Goal: Information Seeking & Learning: Learn about a topic

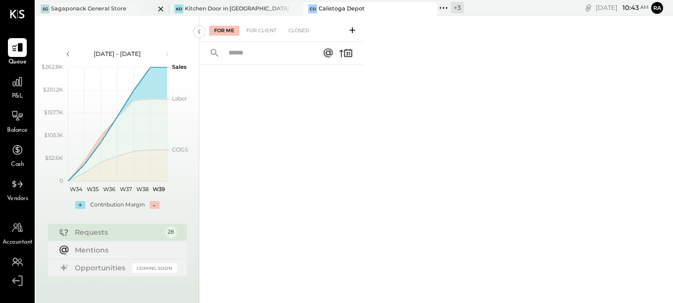
click at [135, 8] on div at bounding box center [152, 8] width 35 height 13
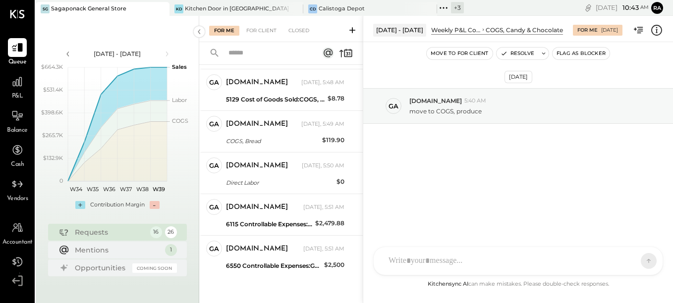
scroll to position [484, 0]
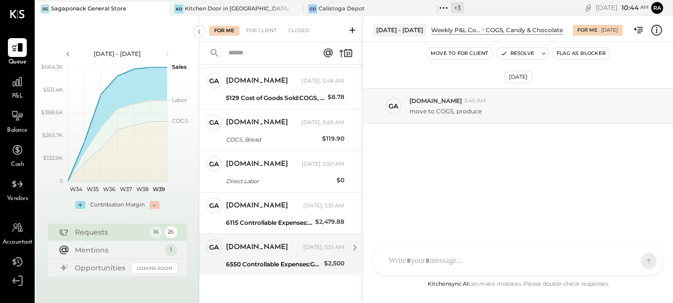
click at [274, 254] on div "[DOMAIN_NAME] [DATE], 5:51 AM" at bounding box center [285, 248] width 118 height 14
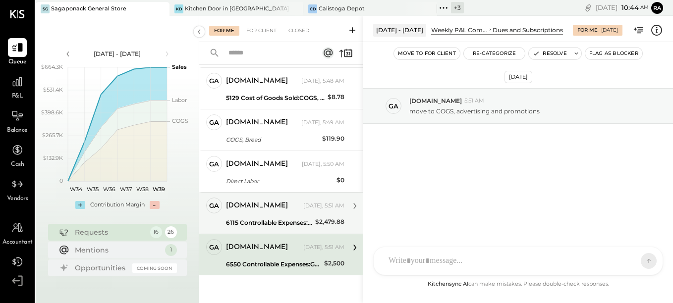
click at [259, 211] on div "[DOMAIN_NAME]" at bounding box center [257, 206] width 62 height 10
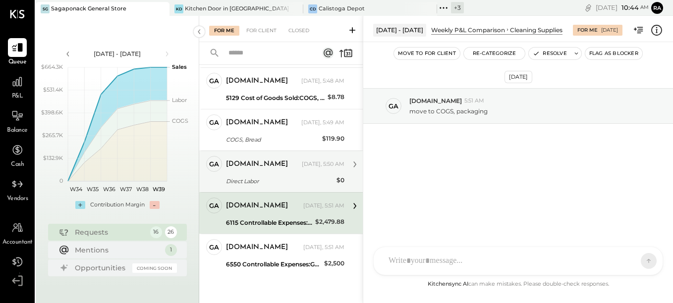
click at [278, 179] on div "Direct Labor" at bounding box center [280, 181] width 108 height 10
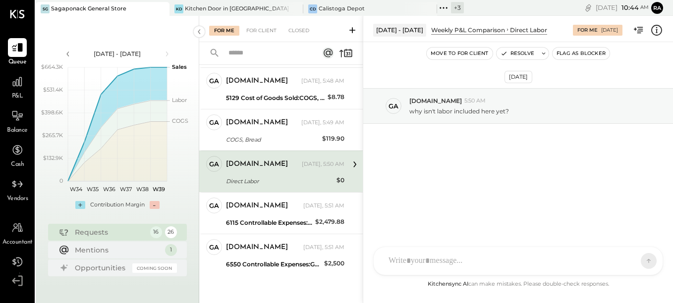
click at [656, 30] on icon at bounding box center [656, 30] width 13 height 13
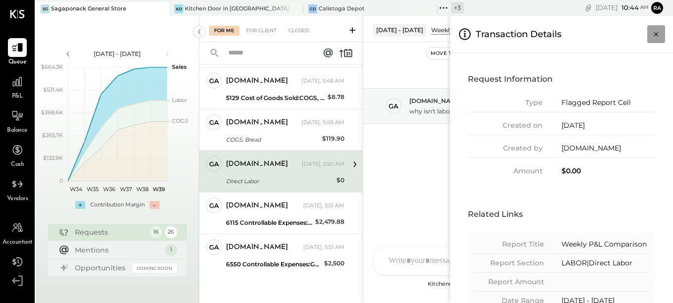
click at [656, 34] on icon "Close panel" at bounding box center [656, 34] width 4 height 4
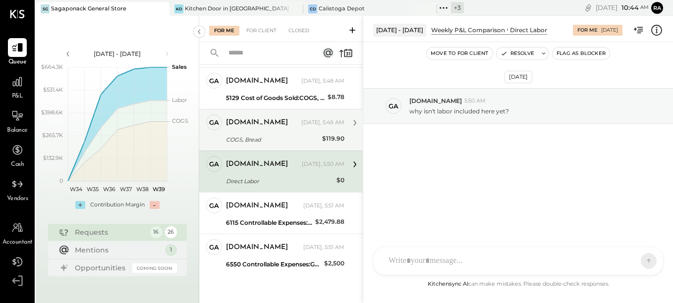
click at [259, 132] on div "[DOMAIN_NAME] [DATE], 5:49 AM COGS, Bread $119.90 missing invoices from [GEOGRA…" at bounding box center [285, 130] width 118 height 31
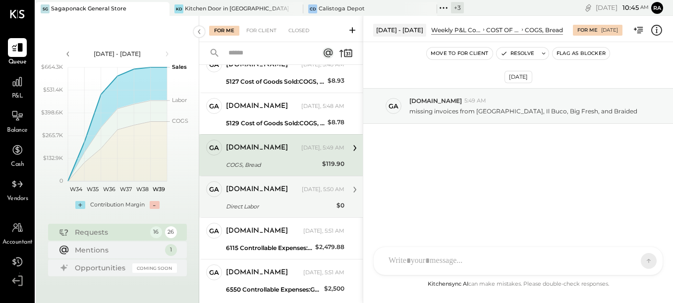
scroll to position [434, 0]
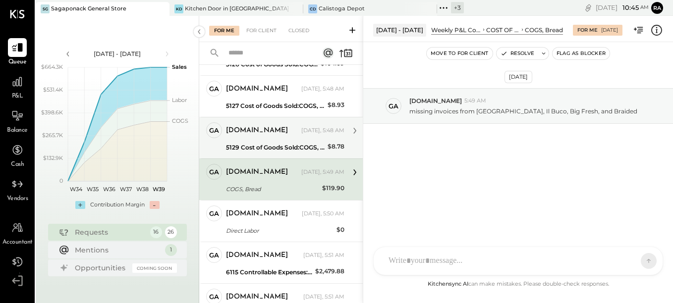
click at [271, 138] on div "[DOMAIN_NAME] [DATE], 5:48 AM" at bounding box center [285, 130] width 118 height 17
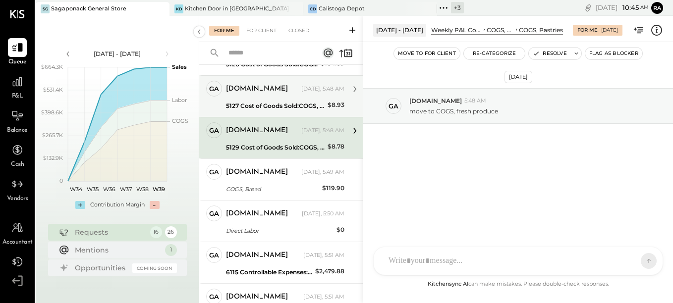
click at [249, 97] on div "[DOMAIN_NAME] [DATE], 5:48 AM" at bounding box center [285, 89] width 118 height 17
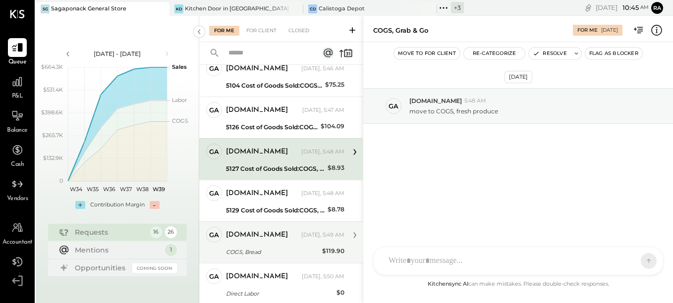
scroll to position [335, 0]
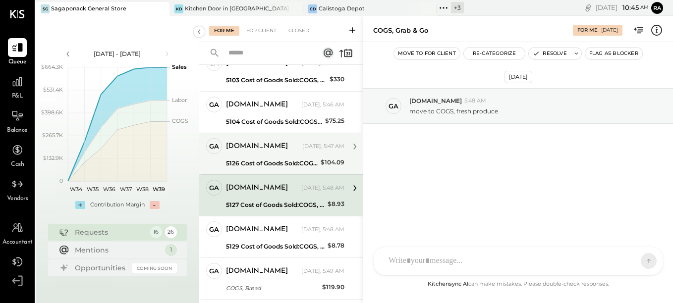
click at [278, 151] on div "[DOMAIN_NAME]" at bounding box center [263, 147] width 74 height 10
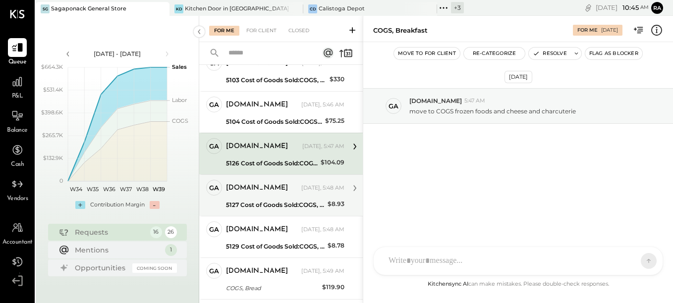
scroll to position [286, 0]
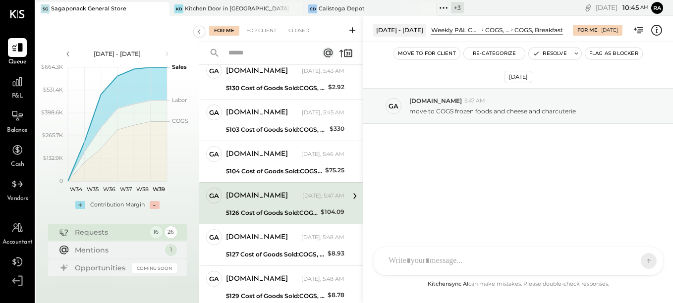
click at [654, 33] on icon at bounding box center [656, 30] width 13 height 13
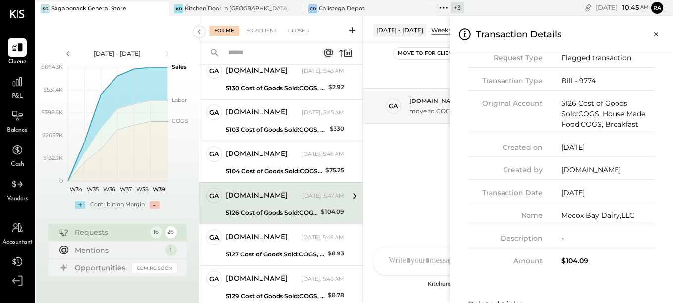
scroll to position [0, 0]
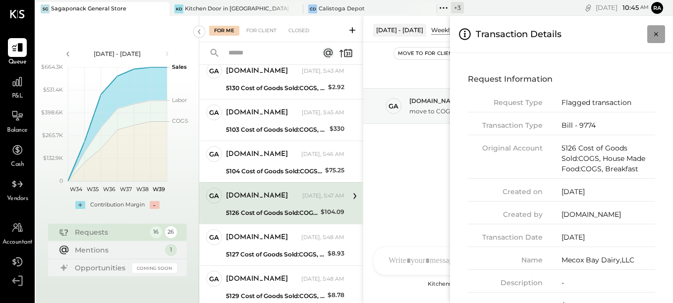
click at [657, 28] on button "Close panel" at bounding box center [656, 34] width 18 height 18
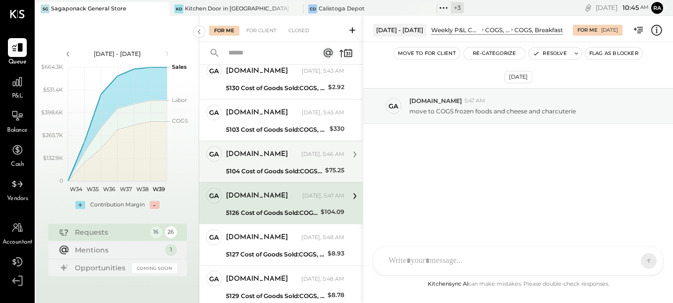
click at [265, 155] on div "[DOMAIN_NAME]" at bounding box center [257, 155] width 62 height 10
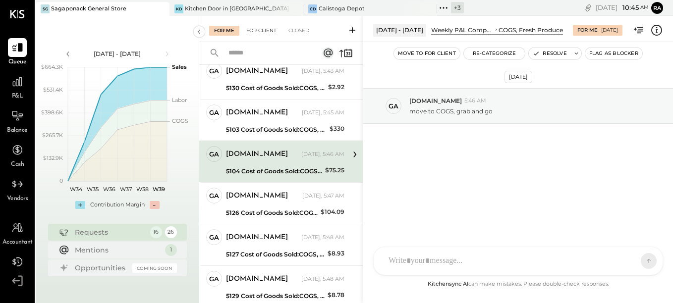
click at [262, 33] on div "For Client" at bounding box center [261, 31] width 40 height 10
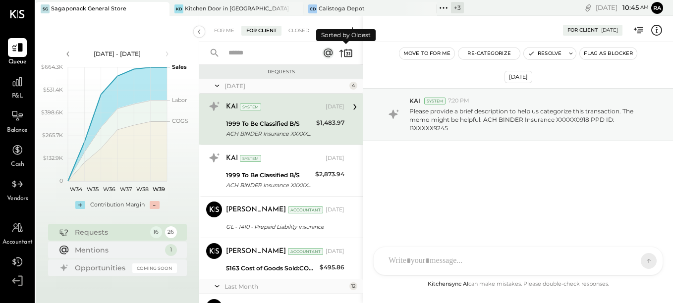
click at [345, 55] on icon at bounding box center [348, 53] width 8 height 7
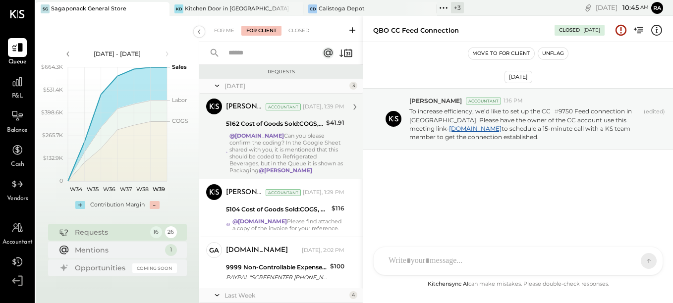
click at [287, 132] on div "@[DOMAIN_NAME] Can you please confirm the coding? In the Google Sheet shared wi…" at bounding box center [287, 153] width 115 height 42
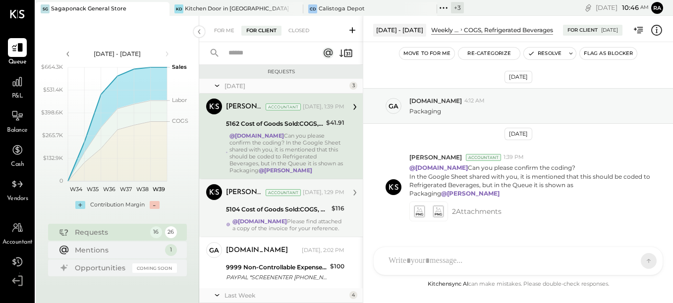
click at [289, 217] on div "[PERSON_NAME] Accountant [DATE], 1:29 PM 5104 Cost of Goods Sold:COGS, Fresh Pr…" at bounding box center [285, 208] width 118 height 48
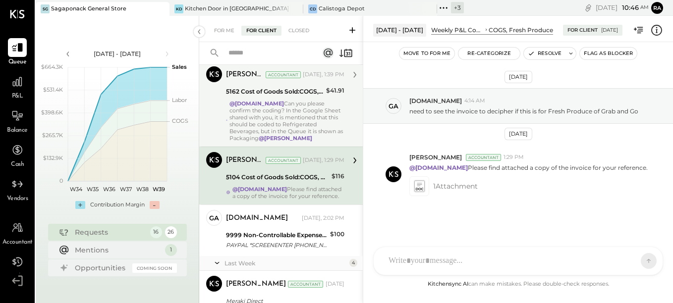
scroll to position [50, 0]
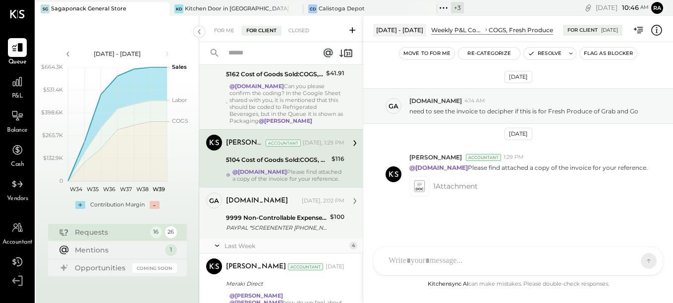
click at [285, 217] on div "9999 Non-Controllable Expenses:Other Income and Expenses:To Be Classified P&L" at bounding box center [276, 218] width 101 height 10
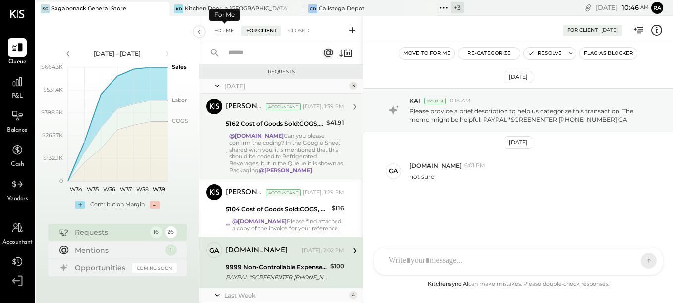
click at [225, 31] on div "For Me" at bounding box center [224, 31] width 30 height 10
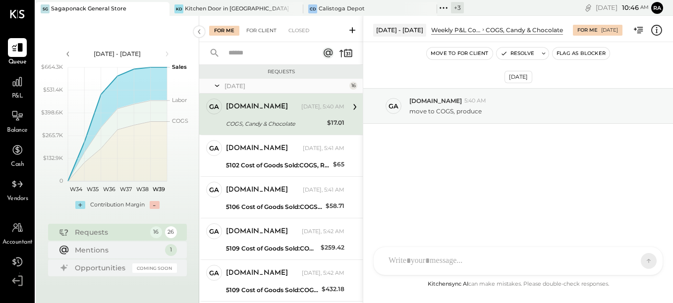
click at [265, 27] on div "For Client" at bounding box center [261, 31] width 40 height 10
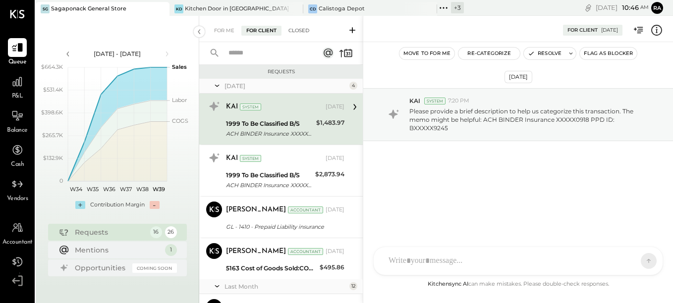
click at [303, 33] on div "Closed" at bounding box center [299, 31] width 31 height 10
click at [297, 29] on div "Closed" at bounding box center [299, 31] width 31 height 10
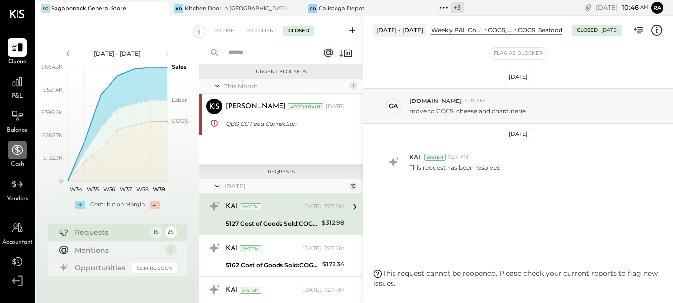
scroll to position [29, 0]
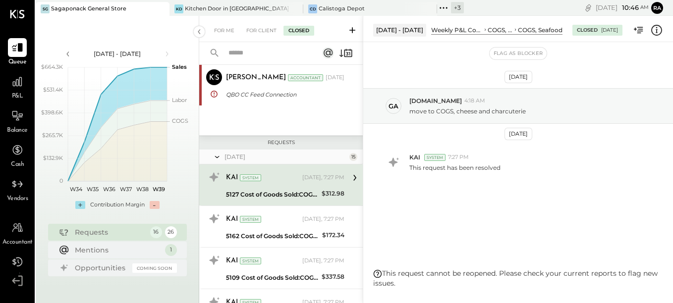
click at [267, 194] on div "5127 Cost of Goods Sold:COGS, House Made Food:COGS, Grab & Go" at bounding box center [272, 195] width 93 height 10
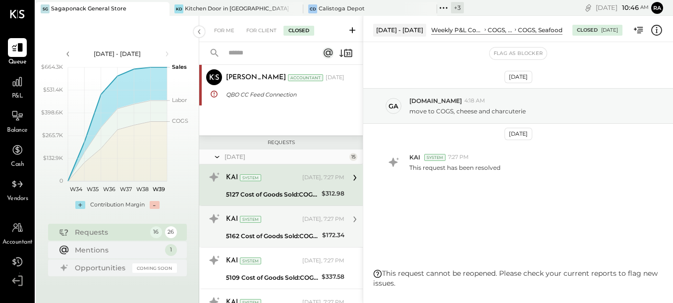
click at [273, 225] on div "KAI System" at bounding box center [263, 220] width 74 height 10
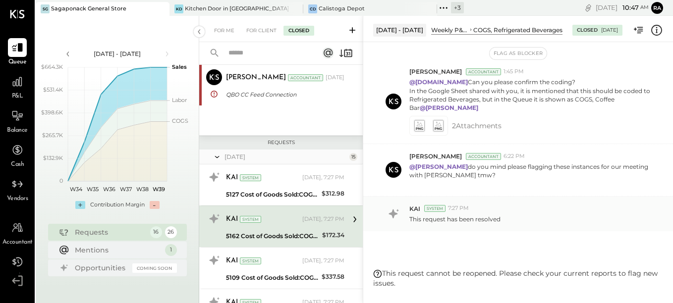
scroll to position [63, 0]
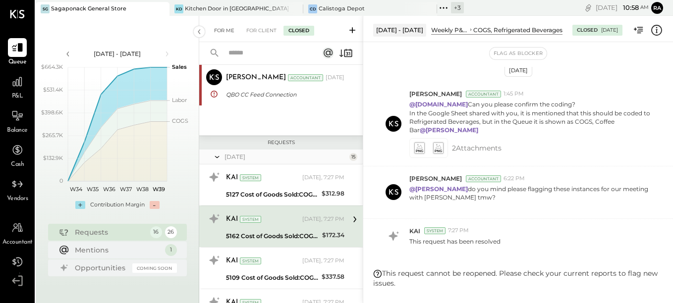
click at [225, 32] on div "For Me" at bounding box center [224, 31] width 30 height 10
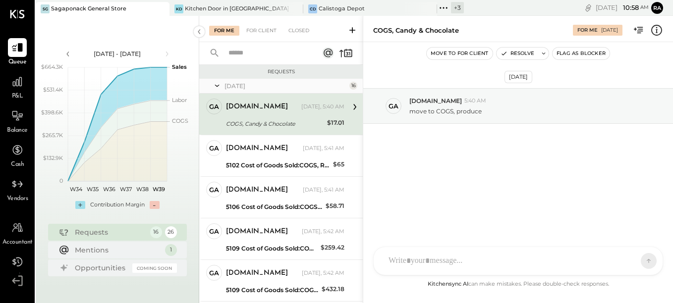
click at [279, 117] on div "[DOMAIN_NAME] [DATE], 5:40 AM COGS, Candy & Chocolate $17.01 move to COGS, prod…" at bounding box center [285, 114] width 118 height 31
click at [655, 31] on icon at bounding box center [656, 30] width 13 height 13
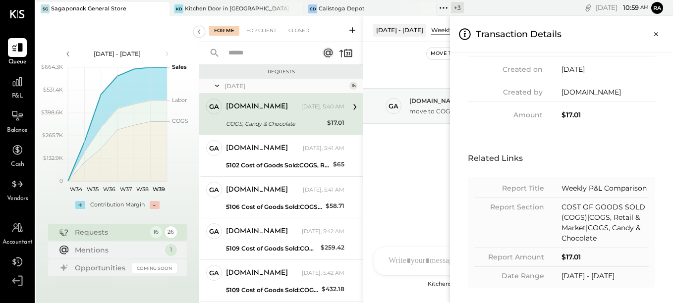
scroll to position [59, 0]
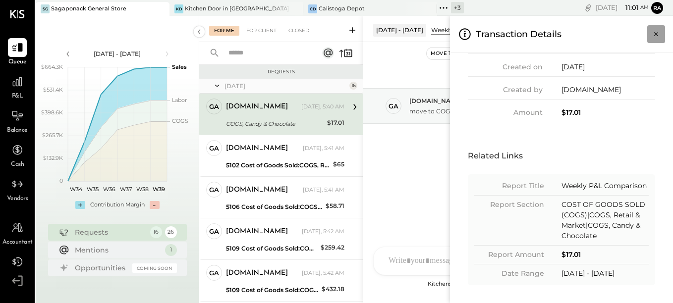
click at [652, 34] on icon "Close panel" at bounding box center [656, 34] width 10 height 10
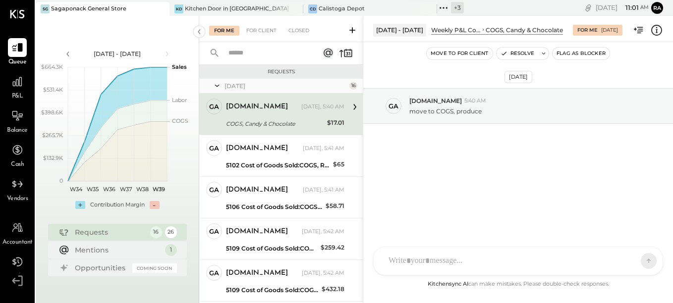
click at [652, 29] on icon at bounding box center [656, 30] width 11 height 11
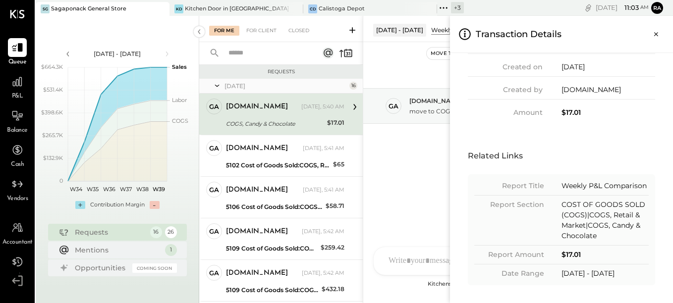
click at [289, 152] on div "For Me For Client Closed Requests [DATE] 16 ga [DOMAIN_NAME] Owner [DOMAIN_NAME…" at bounding box center [436, 160] width 474 height 288
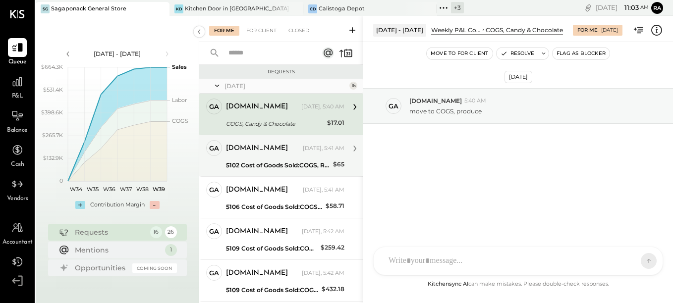
click at [270, 148] on div "[DOMAIN_NAME]" at bounding box center [263, 149] width 75 height 10
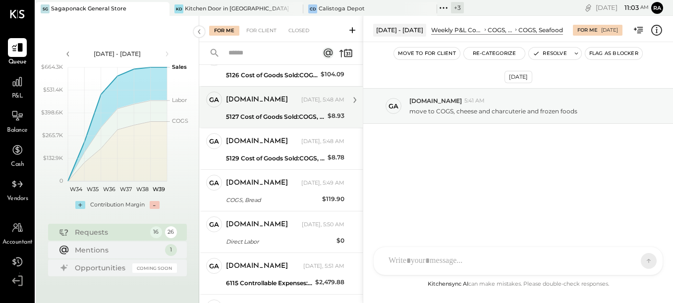
scroll to position [446, 0]
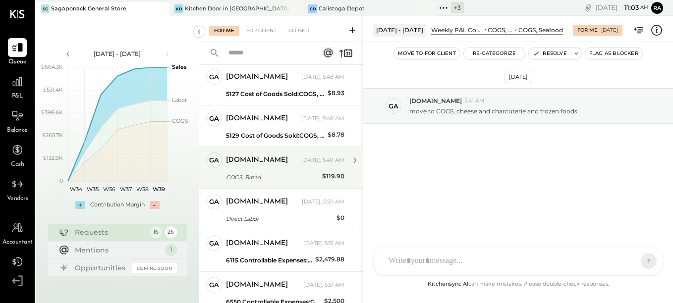
click at [282, 168] on div "[DOMAIN_NAME] [DATE], 5:49 AM" at bounding box center [285, 160] width 118 height 17
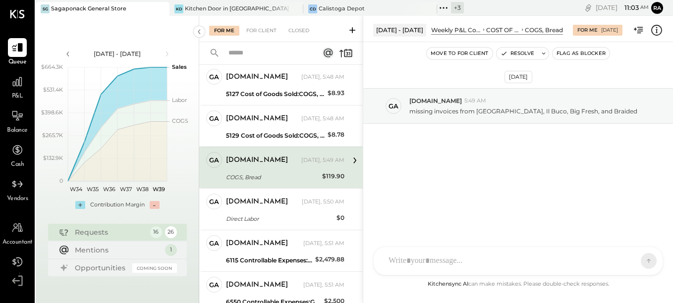
click at [655, 31] on icon at bounding box center [656, 30] width 13 height 13
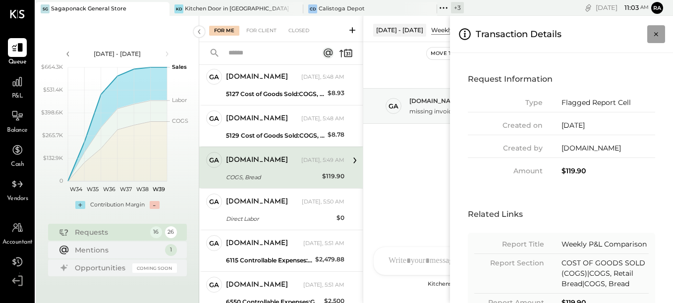
click at [656, 35] on icon "Close panel" at bounding box center [656, 34] width 10 height 10
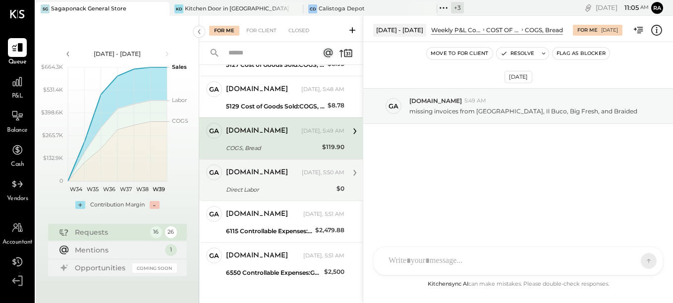
scroll to position [484, 0]
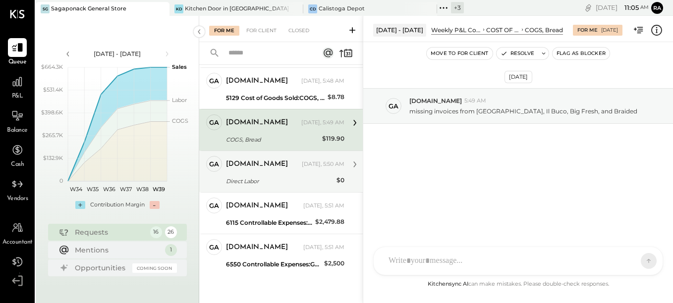
click at [286, 170] on div "[DOMAIN_NAME] [DATE], 5:50 AM" at bounding box center [285, 165] width 118 height 14
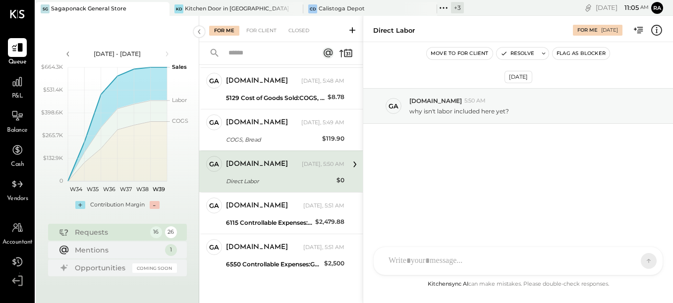
click at [654, 30] on icon at bounding box center [656, 30] width 13 height 13
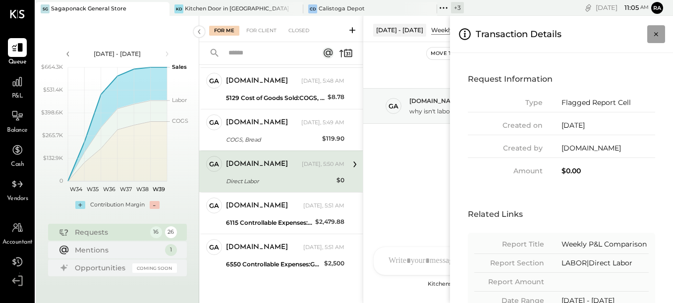
click at [652, 30] on icon "Close panel" at bounding box center [656, 34] width 10 height 10
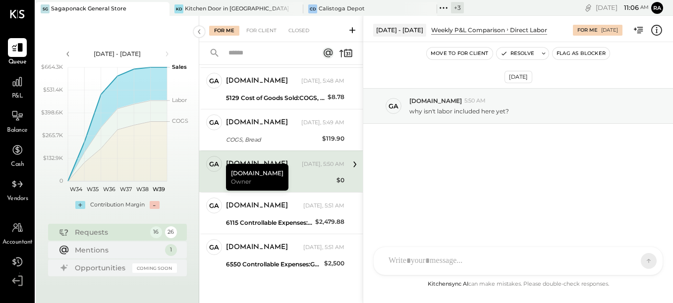
click at [658, 29] on icon at bounding box center [656, 30] width 13 height 13
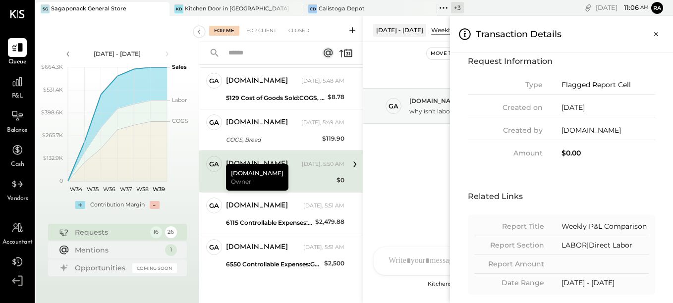
scroll to position [27, 0]
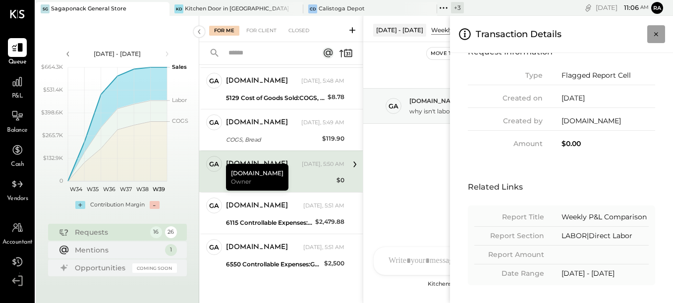
click at [658, 32] on icon "Close panel" at bounding box center [656, 34] width 10 height 10
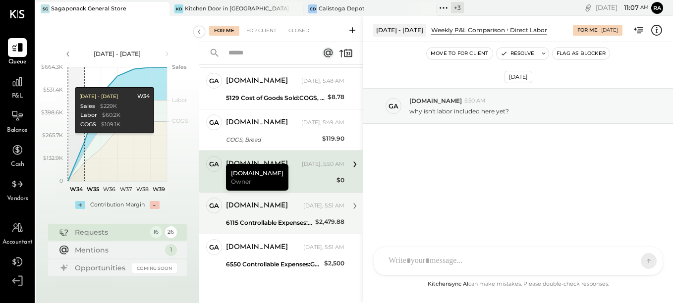
click at [272, 224] on div "6115 Controllable Expenses:Direct Operating Expenses:Cleaning Supplies" at bounding box center [269, 223] width 86 height 10
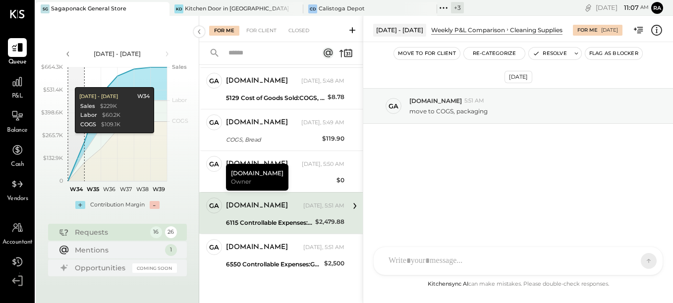
click at [653, 31] on icon at bounding box center [656, 30] width 13 height 13
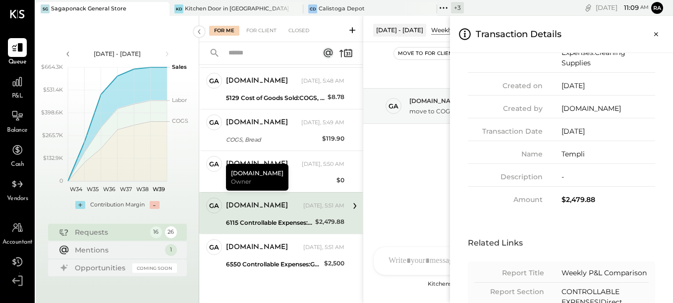
scroll to position [115, 0]
click at [657, 29] on button "Close panel" at bounding box center [656, 34] width 18 height 18
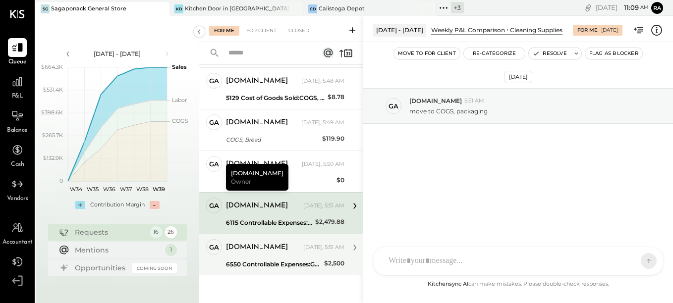
click at [288, 253] on div "[DOMAIN_NAME] [DATE], 5:51 AM" at bounding box center [285, 248] width 118 height 14
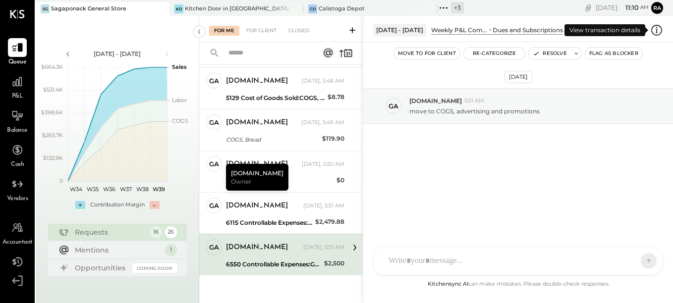
click at [655, 30] on icon at bounding box center [656, 30] width 13 height 13
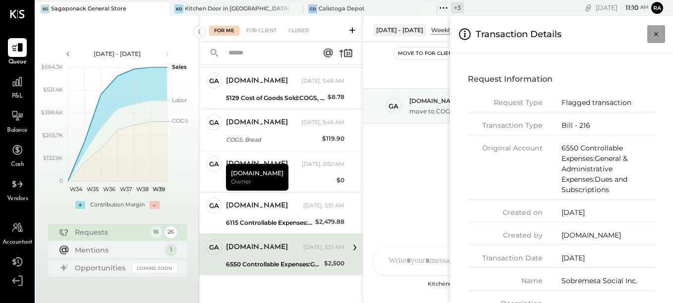
click at [654, 32] on icon "Close panel" at bounding box center [656, 34] width 10 height 10
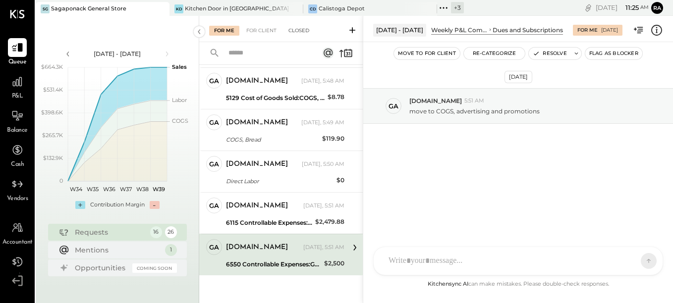
click at [295, 34] on div "Closed" at bounding box center [299, 31] width 31 height 10
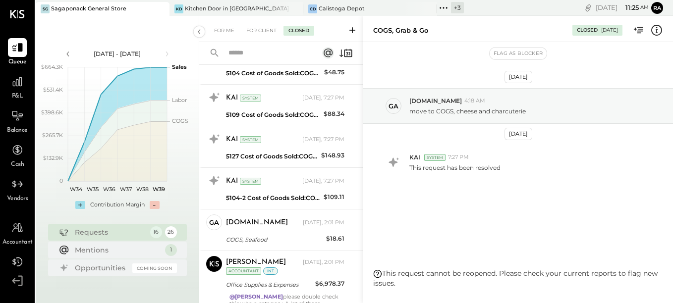
scroll to position [29, 0]
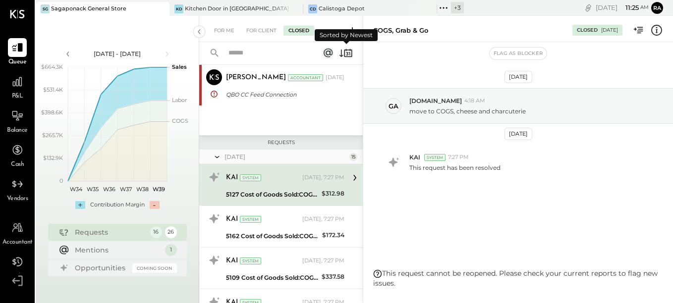
click at [342, 55] on icon at bounding box center [346, 53] width 14 height 14
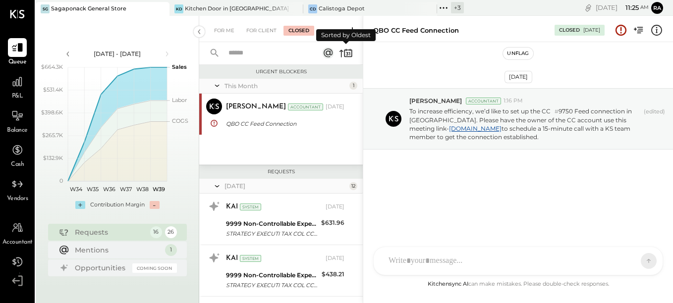
click at [344, 56] on icon at bounding box center [346, 53] width 14 height 14
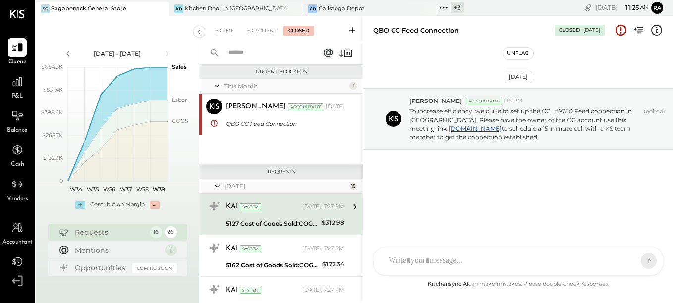
click at [283, 208] on div "KAI System" at bounding box center [263, 207] width 74 height 10
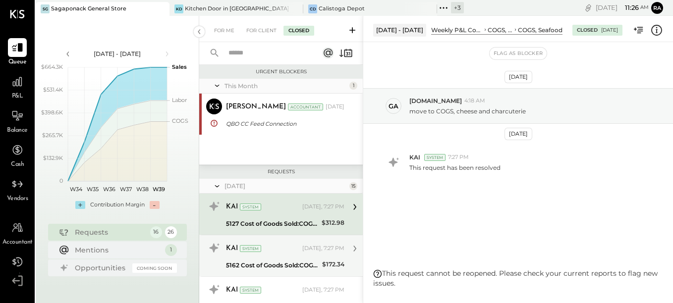
click at [269, 253] on div "KAI System" at bounding box center [263, 249] width 74 height 10
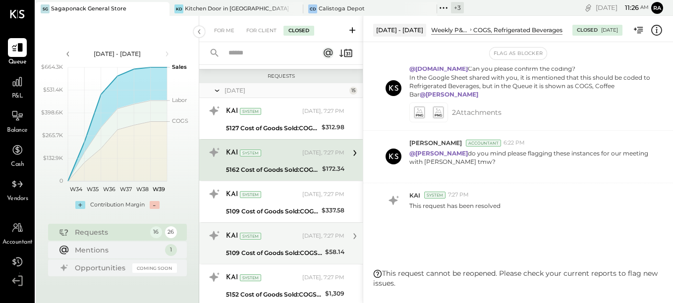
scroll to position [99, 0]
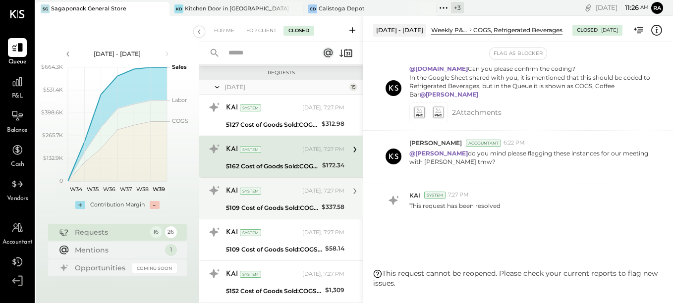
click at [285, 206] on div "5109 Cost of Goods Sold:COGS, Retail & Market:COGS, Pantry" at bounding box center [272, 208] width 93 height 10
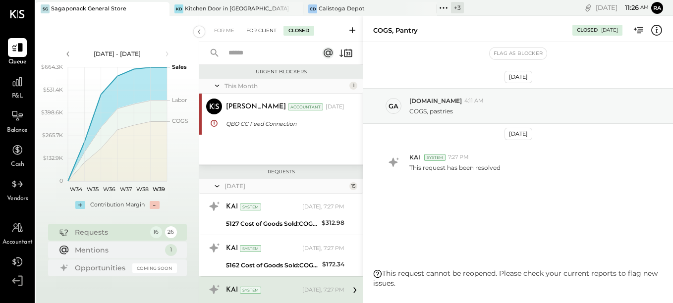
click at [261, 32] on div "For Client" at bounding box center [261, 31] width 40 height 10
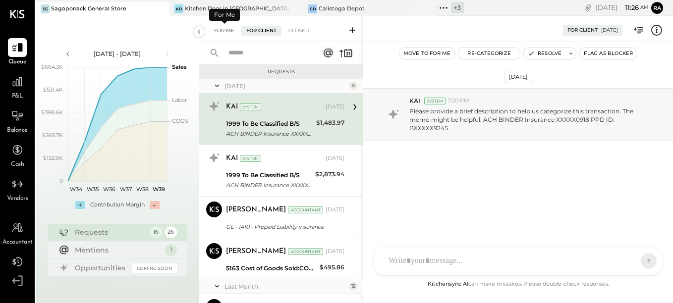
click at [223, 33] on div "For Me" at bounding box center [224, 31] width 30 height 10
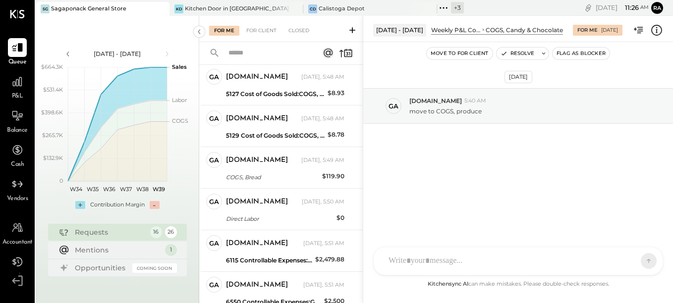
scroll to position [484, 0]
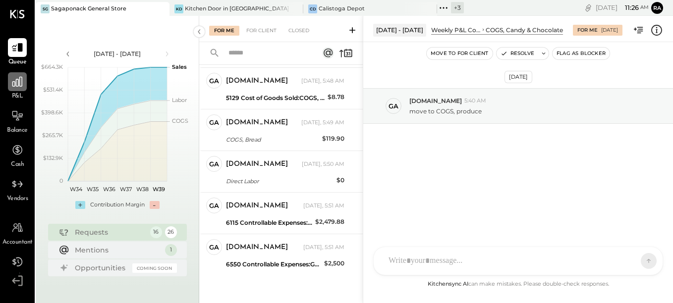
click at [15, 90] on div at bounding box center [17, 81] width 19 height 19
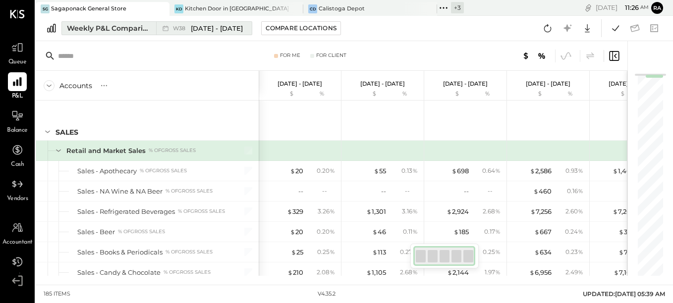
click at [101, 33] on div "Weekly P&L Comparison" at bounding box center [108, 28] width 83 height 10
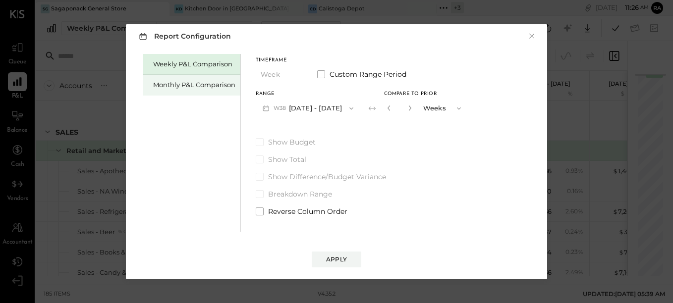
click at [184, 84] on div "Monthly P&L Comparison" at bounding box center [194, 84] width 82 height 9
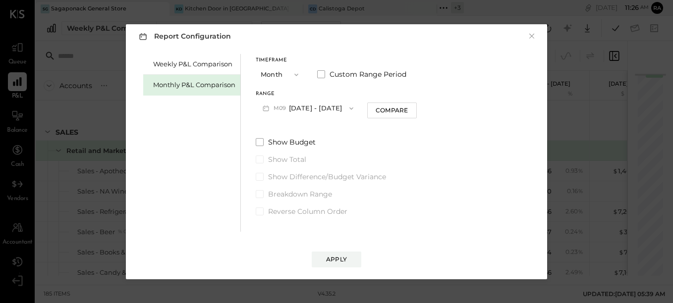
click at [326, 107] on button "M09 [DATE] - [DATE]" at bounding box center [308, 108] width 105 height 18
click at [390, 132] on div "Timeframe Month Custom Range Period Range M09 [DATE] - [DATE] Compare Show Budg…" at bounding box center [336, 135] width 161 height 163
click at [401, 116] on button "Compare" at bounding box center [392, 111] width 50 height 16
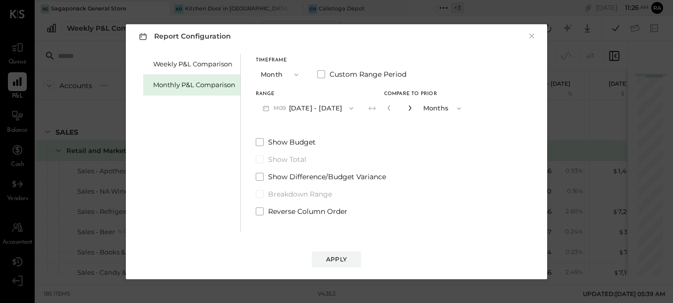
click at [409, 110] on icon "button" at bounding box center [410, 108] width 2 height 5
type input "*"
click at [321, 264] on button "Apply" at bounding box center [337, 260] width 50 height 16
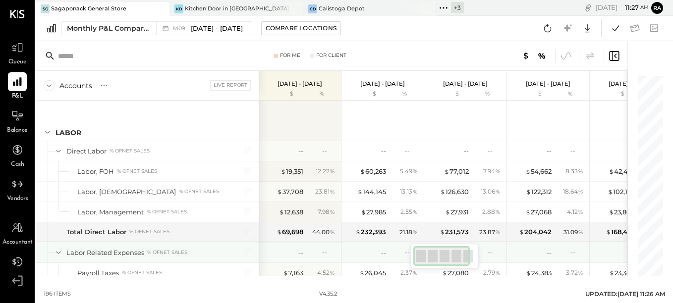
drag, startPoint x: 447, startPoint y: 258, endPoint x: 380, endPoint y: 260, distance: 66.9
click at [380, 260] on div "For Me For Client Accounts S % GL Live Report [DATE] - [DATE] $ % [DATE] - [DAT…" at bounding box center [332, 158] width 592 height 235
drag, startPoint x: 438, startPoint y: 257, endPoint x: 394, endPoint y: 258, distance: 44.6
click at [394, 258] on div "For Me For Client Accounts S % GL Live Report [DATE] - [DATE] $ % [DATE] - [DAT…" at bounding box center [332, 158] width 592 height 235
